Goal: Information Seeking & Learning: Learn about a topic

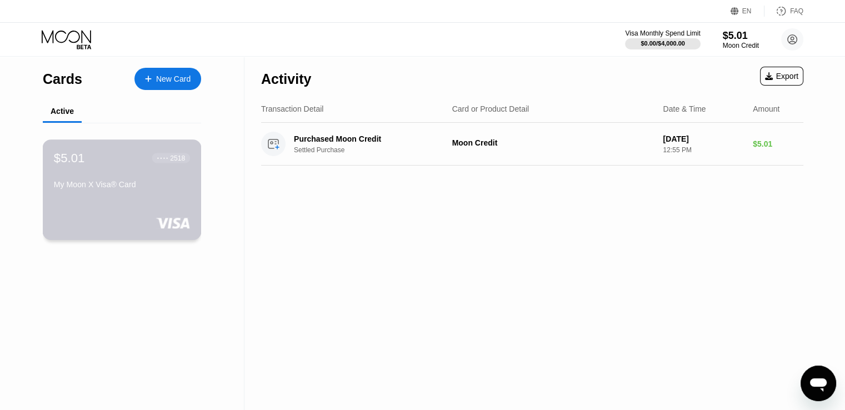
click at [154, 182] on div "$5.01 ● ● ● ● 2518 My Moon X Visa® Card" at bounding box center [122, 172] width 136 height 43
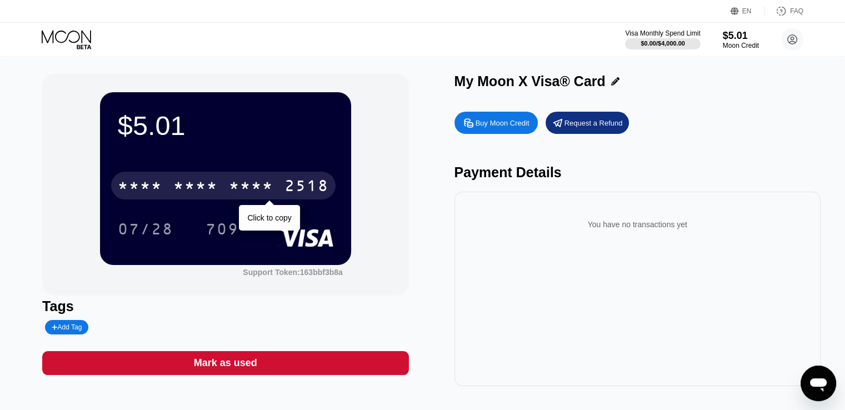
click at [254, 187] on div "* * * *" at bounding box center [251, 187] width 44 height 18
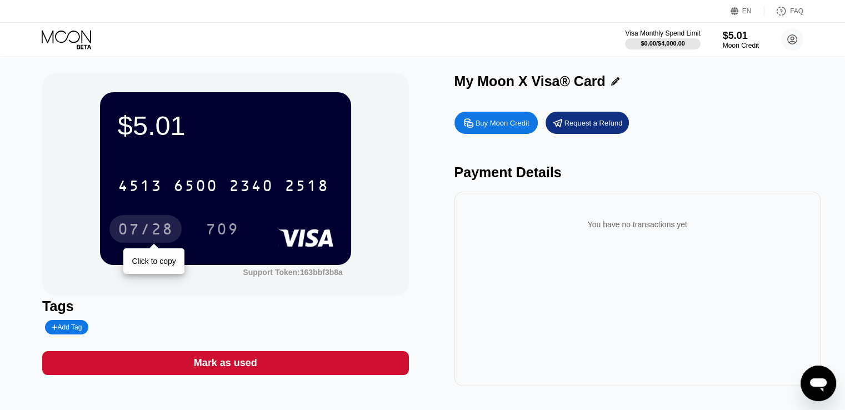
drag, startPoint x: 147, startPoint y: 225, endPoint x: 181, endPoint y: 204, distance: 39.6
click at [146, 225] on div "07/28" at bounding box center [146, 231] width 56 height 18
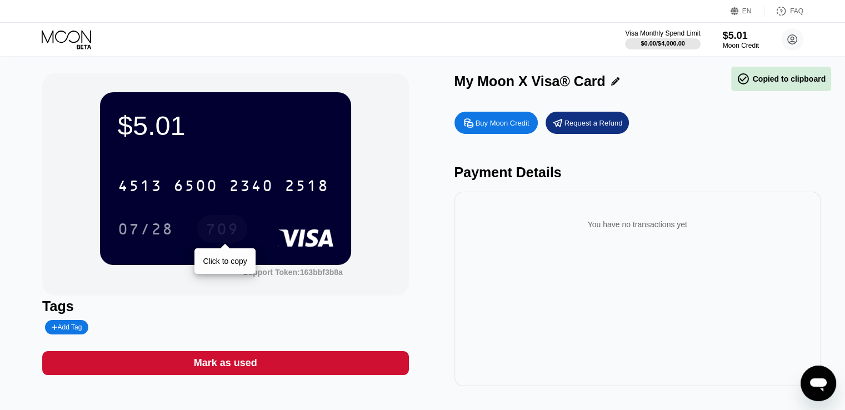
click at [216, 227] on div "709" at bounding box center [222, 231] width 33 height 18
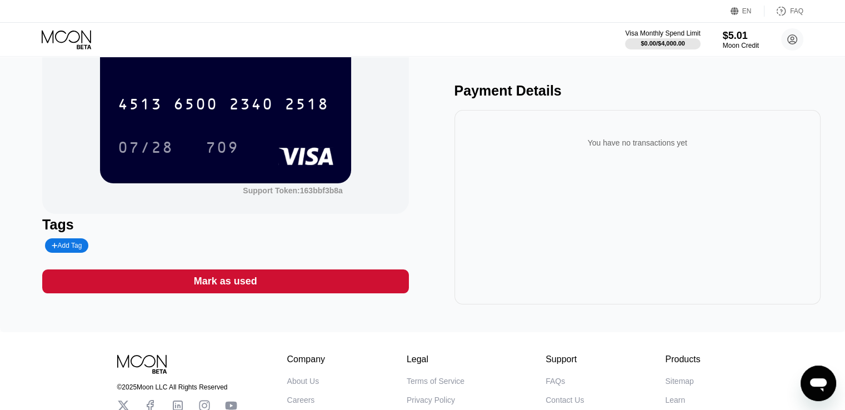
scroll to position [178, 0]
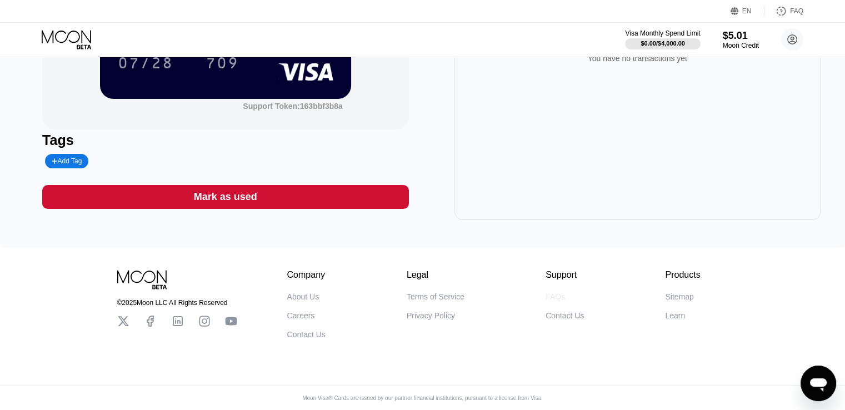
click at [553, 294] on div "FAQs" at bounding box center [555, 296] width 19 height 9
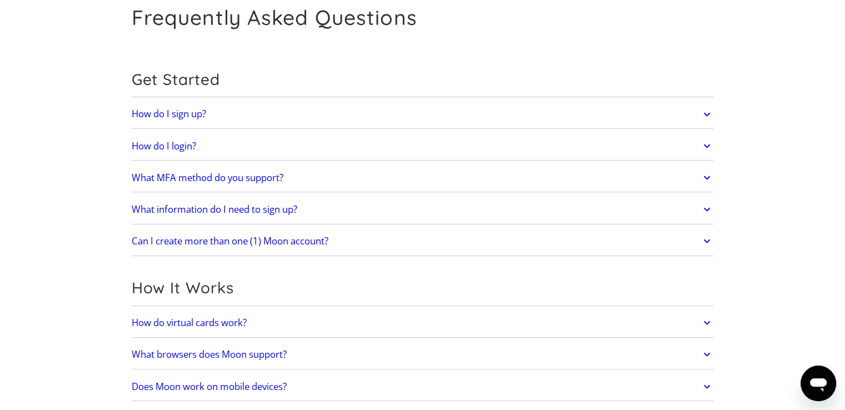
scroll to position [56, 0]
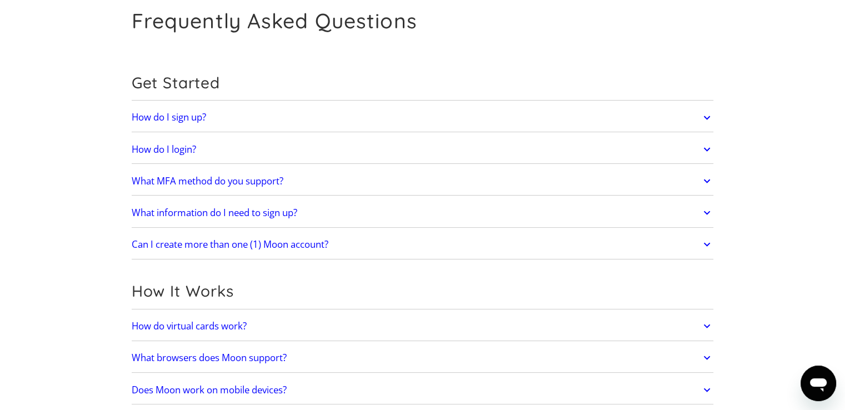
click at [217, 118] on link "How do I sign up?" at bounding box center [423, 117] width 582 height 23
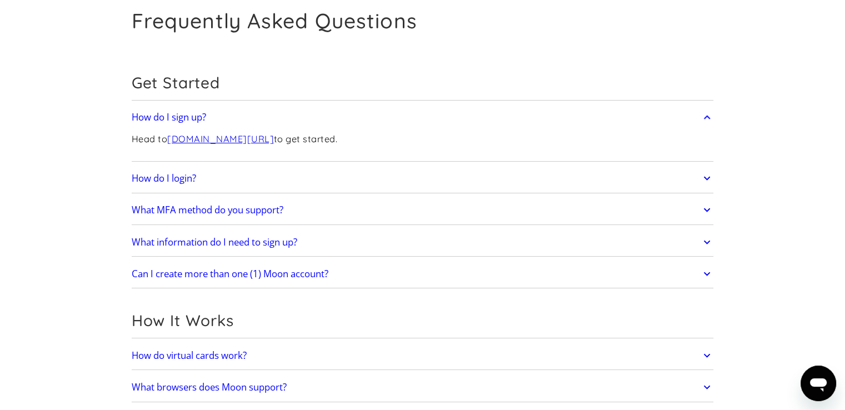
click at [217, 118] on link "How do I sign up?" at bounding box center [423, 117] width 582 height 23
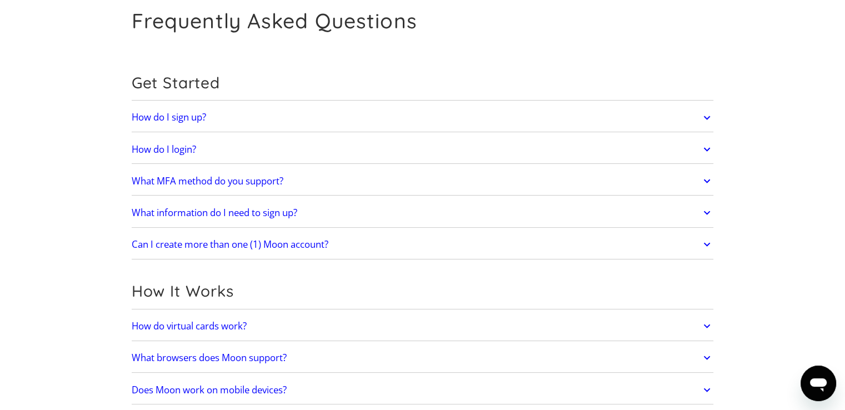
click at [222, 154] on link "How do I login?" at bounding box center [423, 149] width 582 height 23
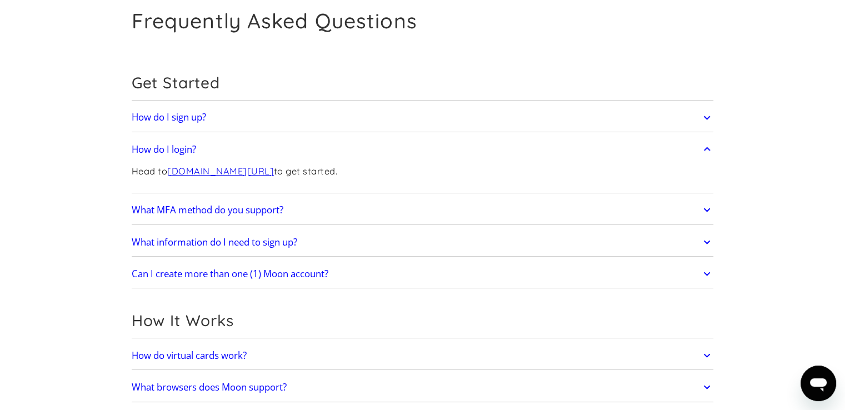
click at [222, 154] on link "How do I login?" at bounding box center [423, 149] width 582 height 23
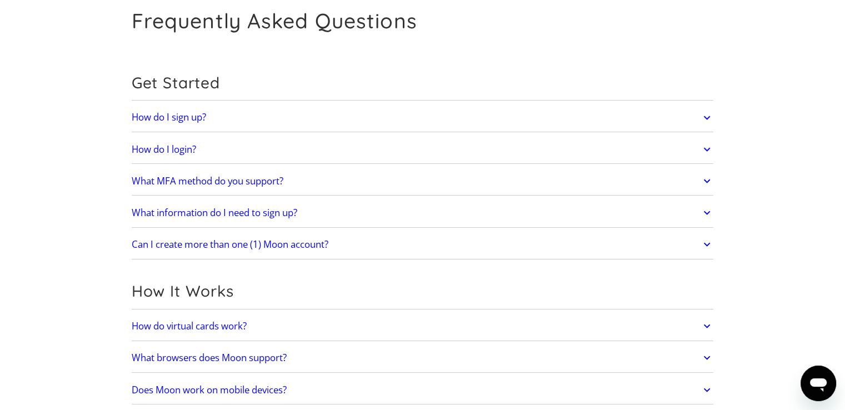
click at [223, 189] on link "What MFA method do you support?" at bounding box center [423, 180] width 582 height 23
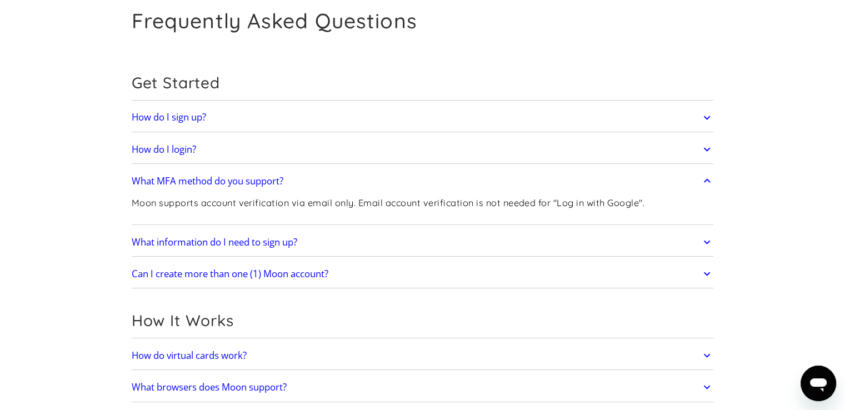
click at [223, 188] on link "What MFA method do you support?" at bounding box center [423, 180] width 582 height 23
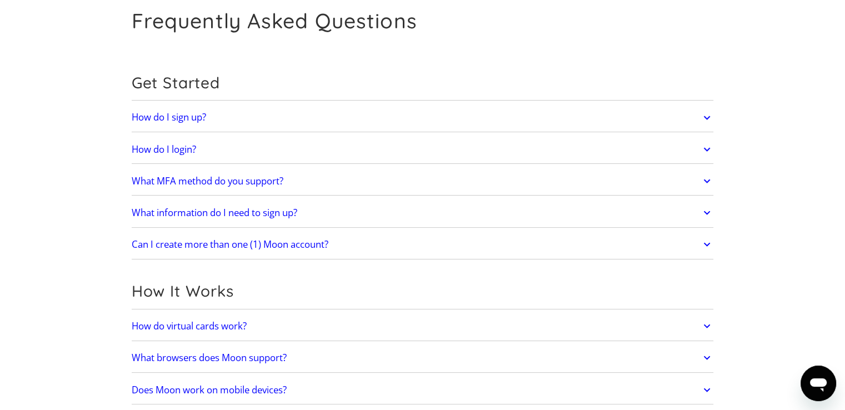
click at [226, 207] on h2 "What information do I need to sign up?" at bounding box center [215, 212] width 166 height 11
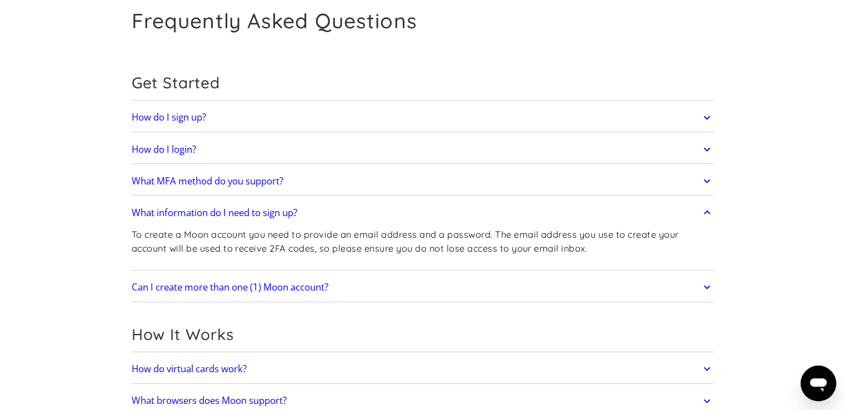
click at [238, 217] on h2 "What information do I need to sign up?" at bounding box center [215, 212] width 166 height 11
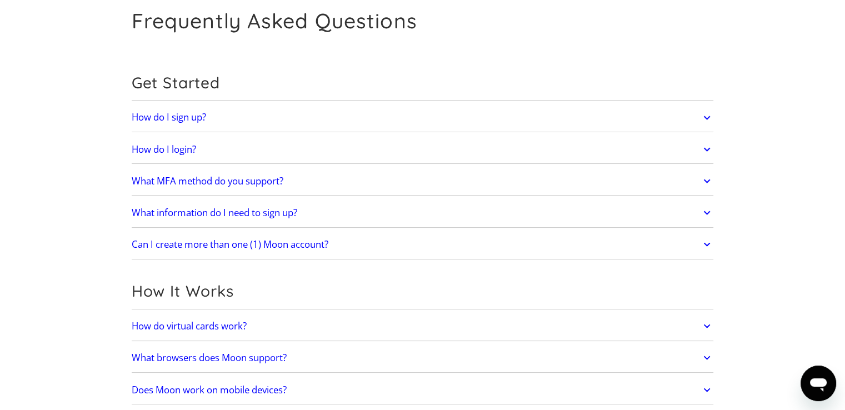
click at [229, 233] on link "Can I create more than one (1) Moon account?" at bounding box center [423, 244] width 582 height 23
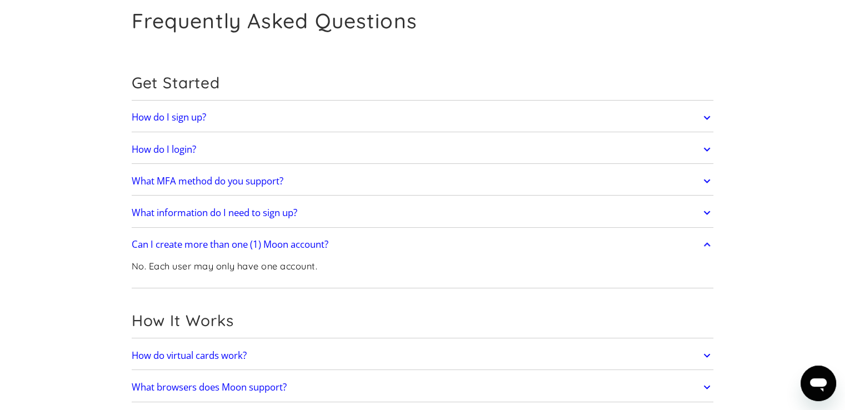
click at [228, 239] on h2 "Can I create more than one (1) Moon account?" at bounding box center [230, 244] width 197 height 11
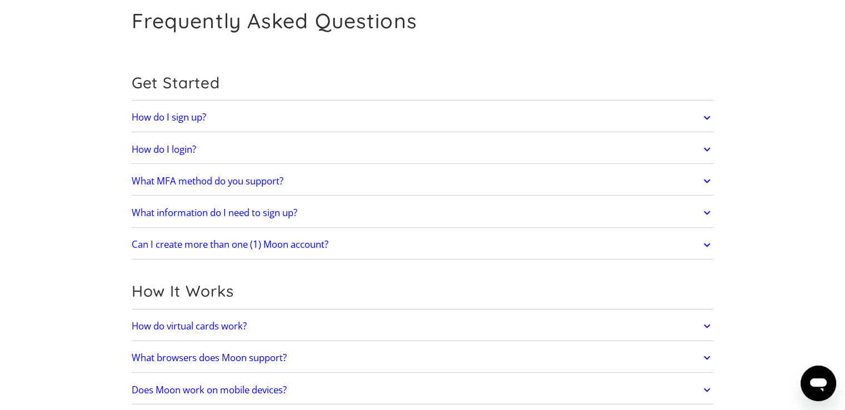
scroll to position [147, 0]
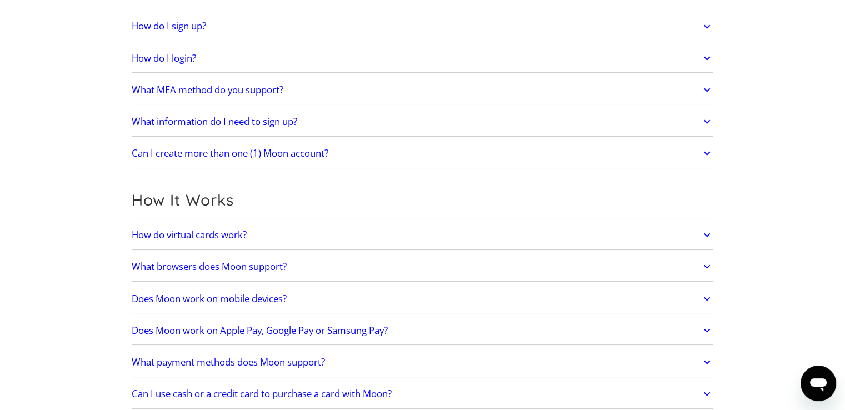
click at [228, 239] on h2 "How do virtual cards work?" at bounding box center [189, 235] width 115 height 11
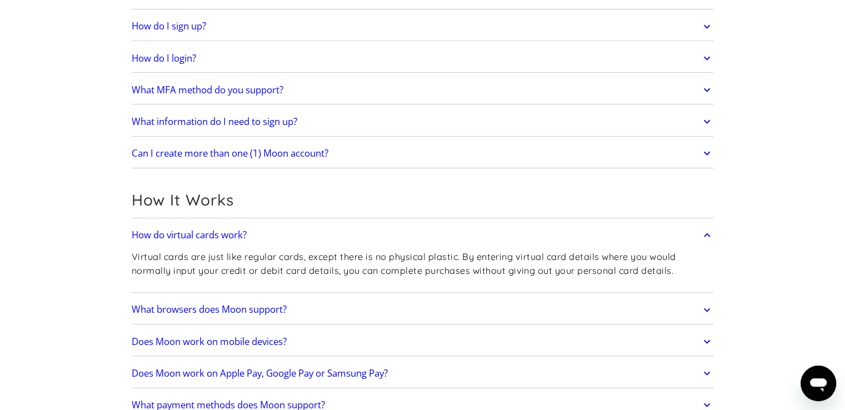
click at [228, 239] on h2 "How do virtual cards work?" at bounding box center [189, 235] width 115 height 11
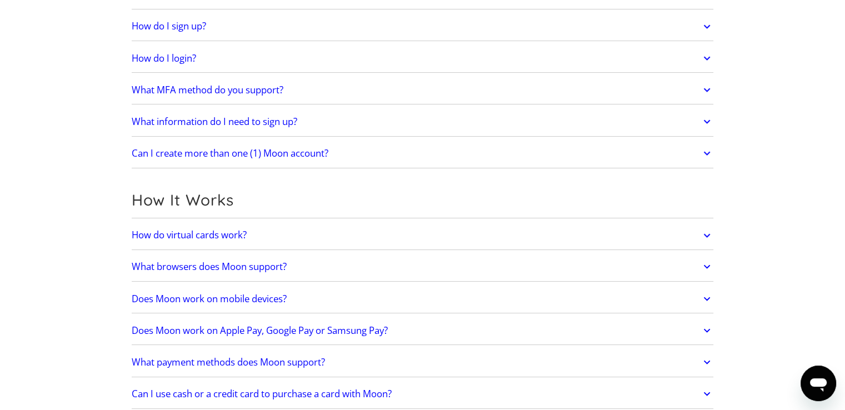
click at [227, 261] on h2 "What browsers does Moon support?" at bounding box center [209, 266] width 155 height 11
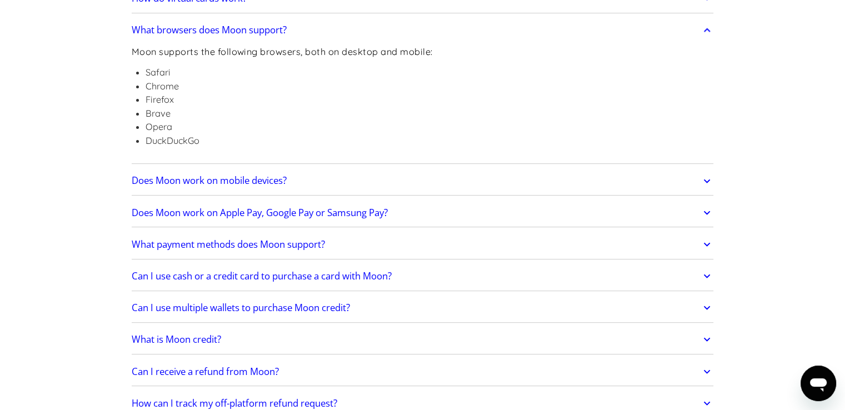
scroll to position [408, 0]
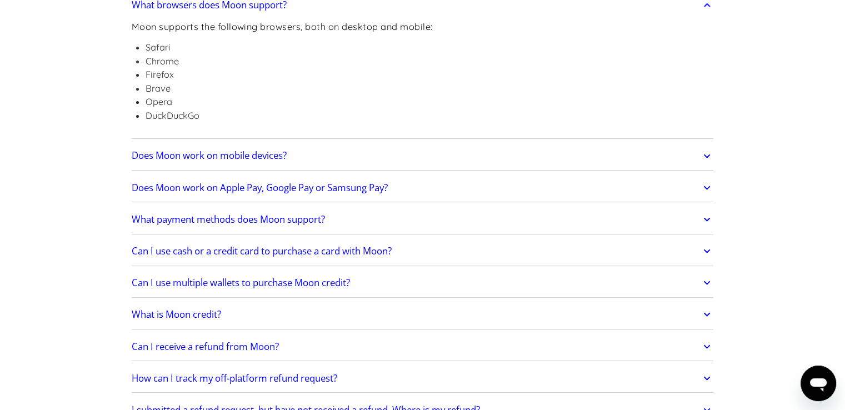
click at [227, 187] on h2 "Does Moon work on Apple Pay, Google Pay or Samsung Pay?" at bounding box center [260, 187] width 256 height 11
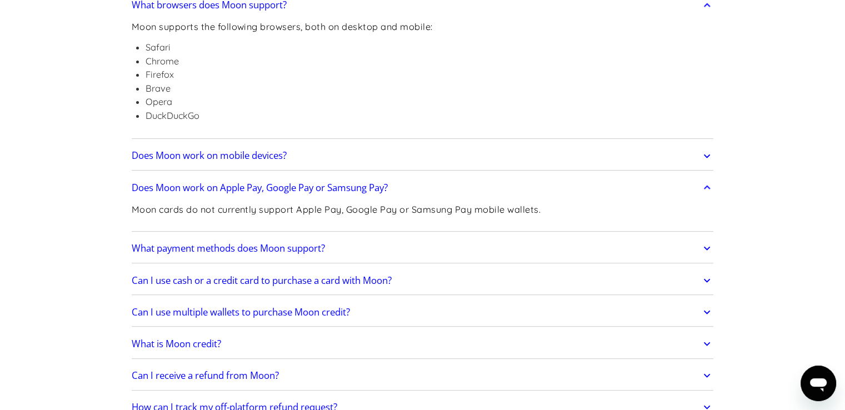
click at [227, 187] on h2 "Does Moon work on Apple Pay, Google Pay or Samsung Pay?" at bounding box center [260, 187] width 256 height 11
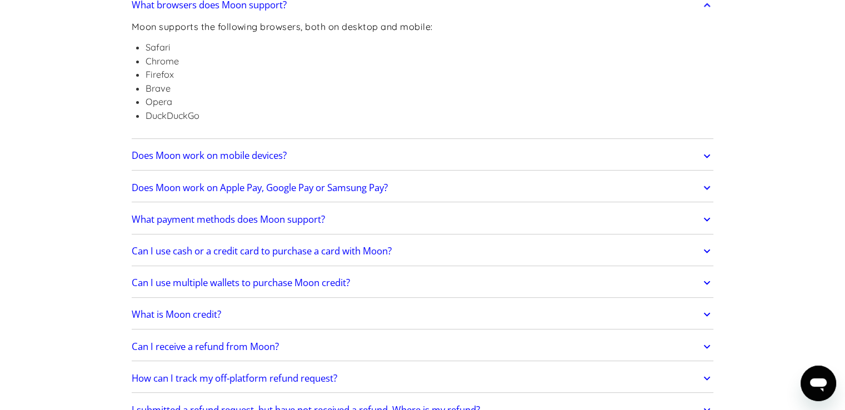
click at [229, 226] on link "What payment methods does Moon support?" at bounding box center [423, 219] width 582 height 23
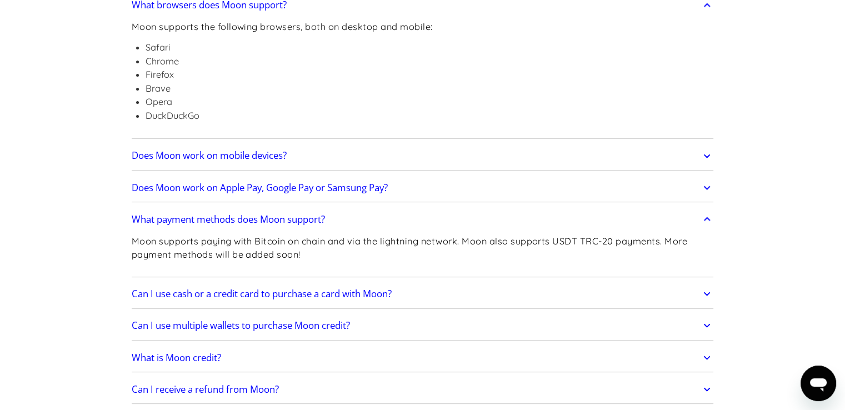
click at [229, 225] on link "What payment methods does Moon support?" at bounding box center [423, 219] width 582 height 23
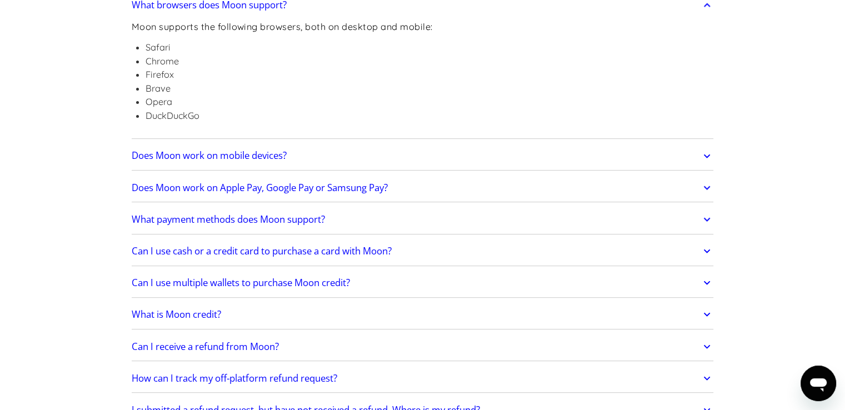
click at [231, 253] on h2 "Can I use cash or a credit card to purchase a card with Moon?" at bounding box center [262, 251] width 260 height 11
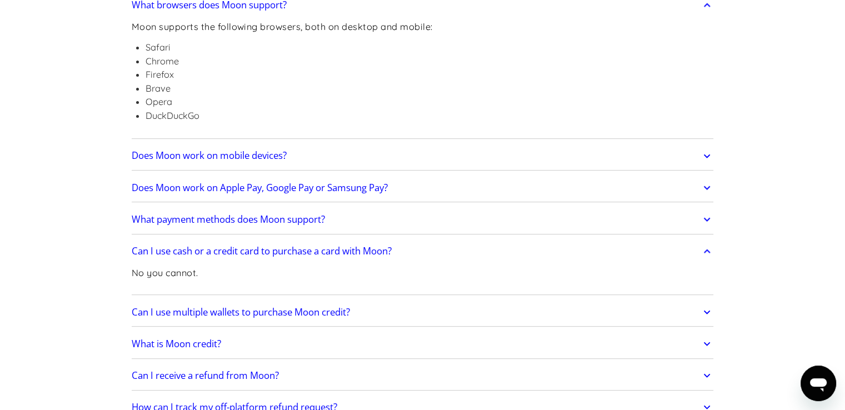
click at [231, 252] on h2 "Can I use cash or a credit card to purchase a card with Moon?" at bounding box center [262, 251] width 260 height 11
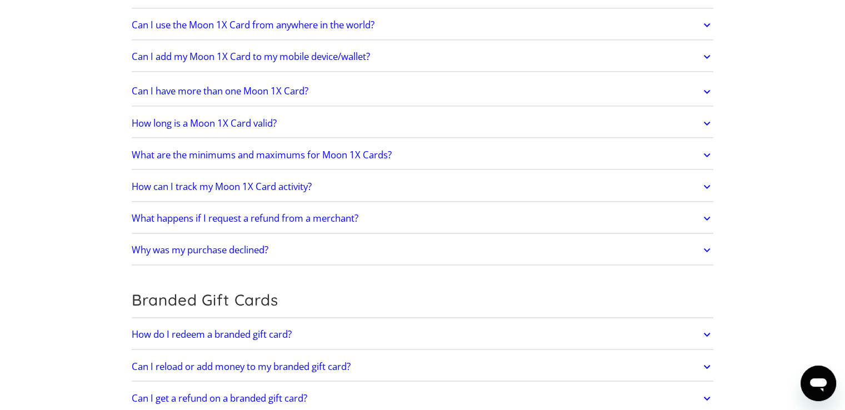
scroll to position [0, 0]
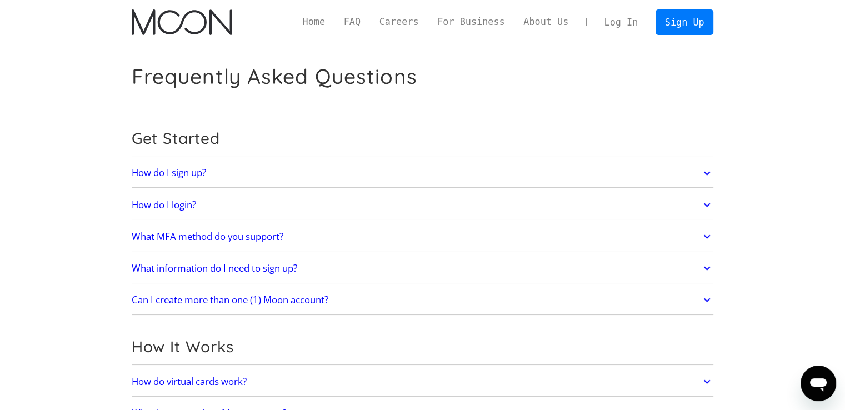
click at [312, 300] on h2 "Can I create more than one (1) Moon account?" at bounding box center [230, 300] width 197 height 11
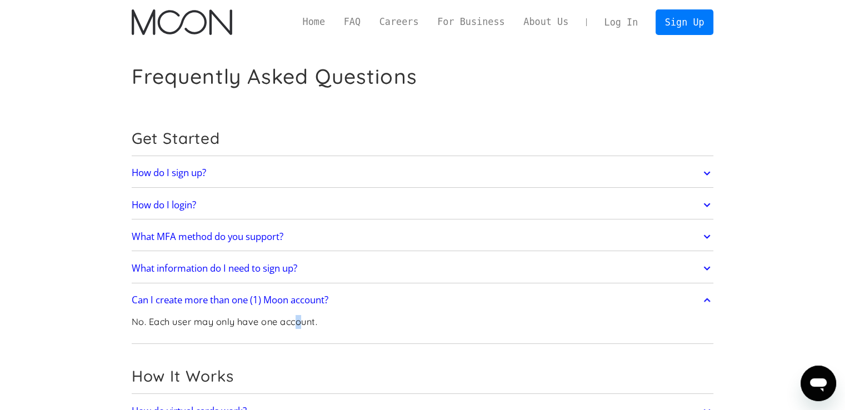
drag, startPoint x: 300, startPoint y: 323, endPoint x: 305, endPoint y: 310, distance: 13.5
click at [303, 323] on p "No. Each user may only have one account." at bounding box center [225, 322] width 186 height 14
copy p "o"
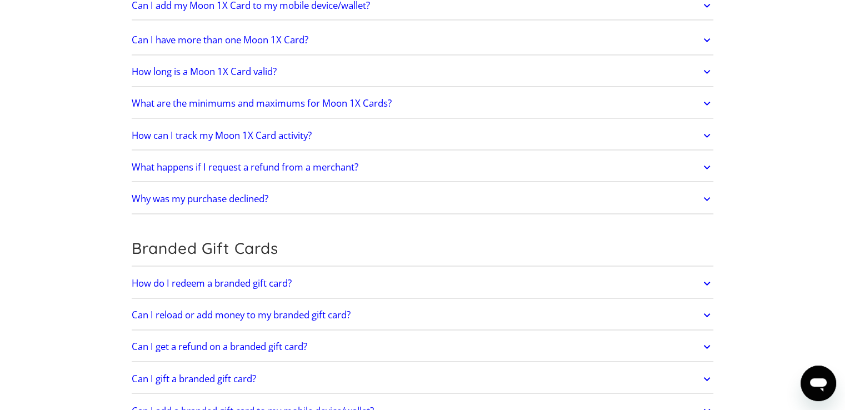
scroll to position [2138, 0]
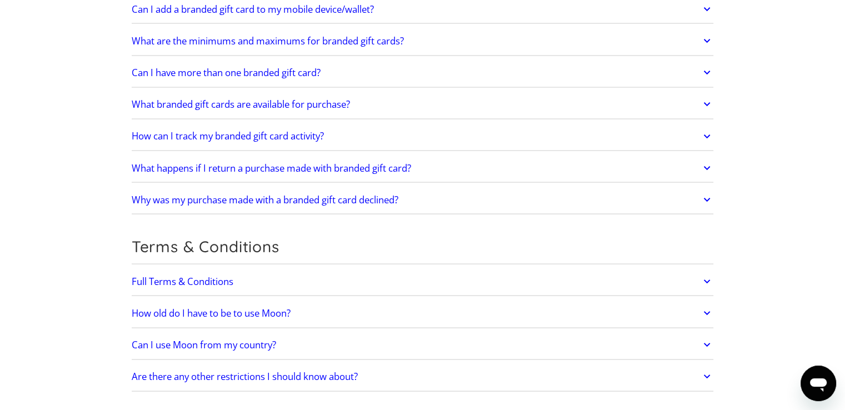
click at [323, 343] on link "Can I use Moon from my country?" at bounding box center [423, 344] width 582 height 23
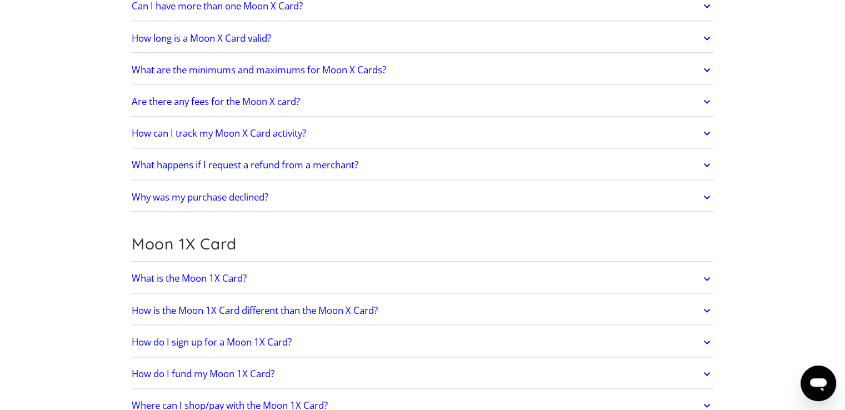
scroll to position [987, 0]
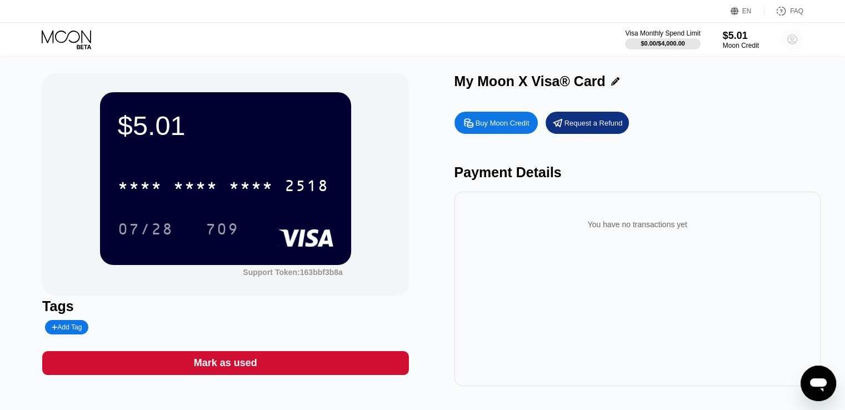
click at [795, 42] on icon at bounding box center [793, 40] width 6 height 6
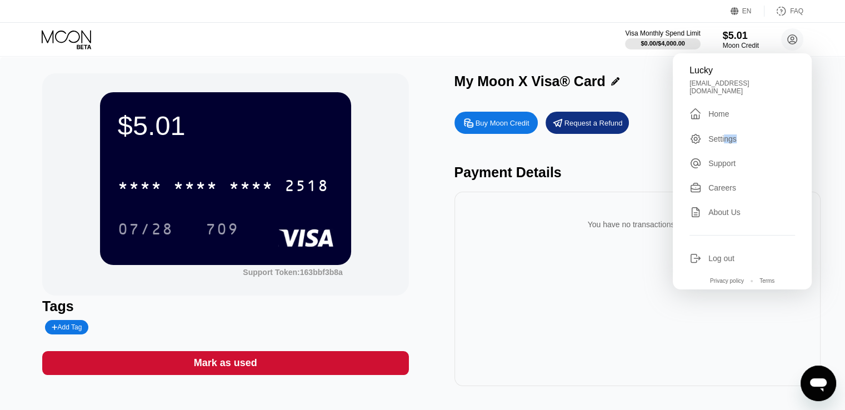
click at [742, 145] on div "Lucky [EMAIL_ADDRESS][DOMAIN_NAME]  Home Settings Support Careers About Us Log…" at bounding box center [742, 171] width 139 height 236
click at [726, 135] on div "Settings" at bounding box center [723, 138] width 28 height 9
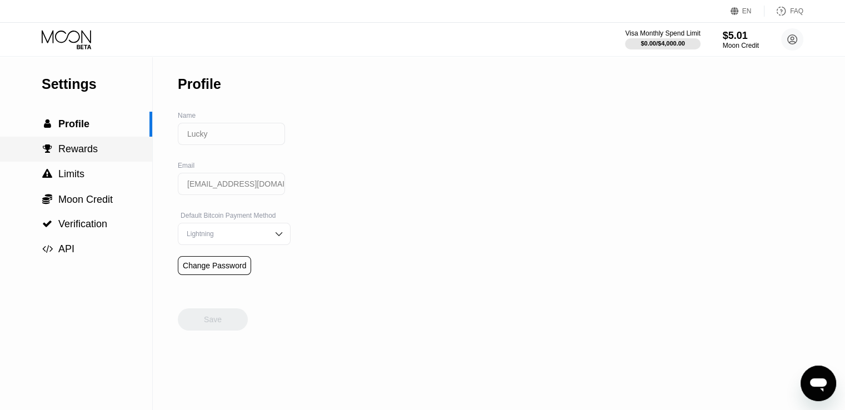
click at [71, 154] on span "Rewards" at bounding box center [77, 148] width 39 height 11
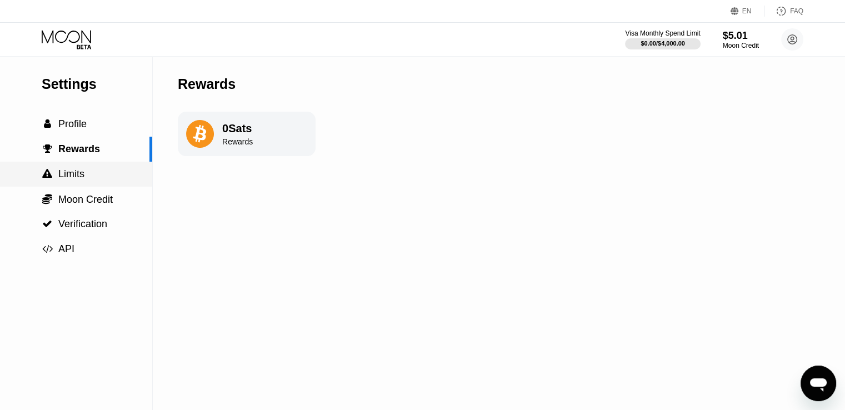
click at [71, 177] on span "Limits" at bounding box center [71, 173] width 26 height 11
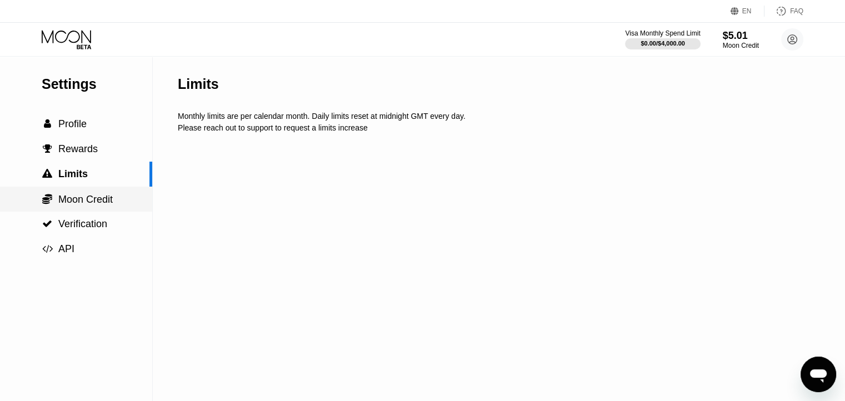
click at [73, 196] on span "Moon Credit" at bounding box center [85, 199] width 54 height 11
